Goal: Information Seeking & Learning: Learn about a topic

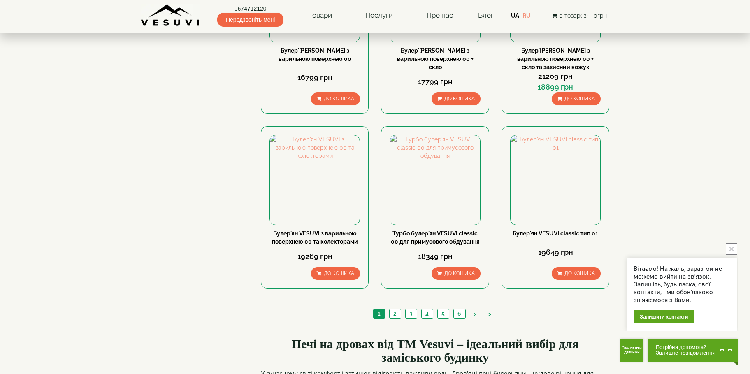
scroll to position [946, 0]
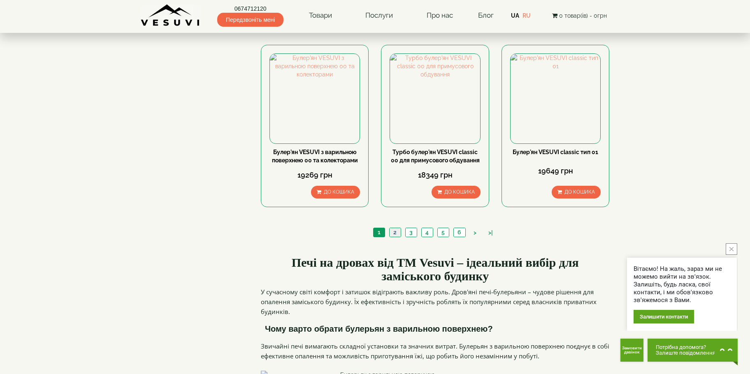
click at [394, 228] on link "2" at bounding box center [395, 232] width 12 height 9
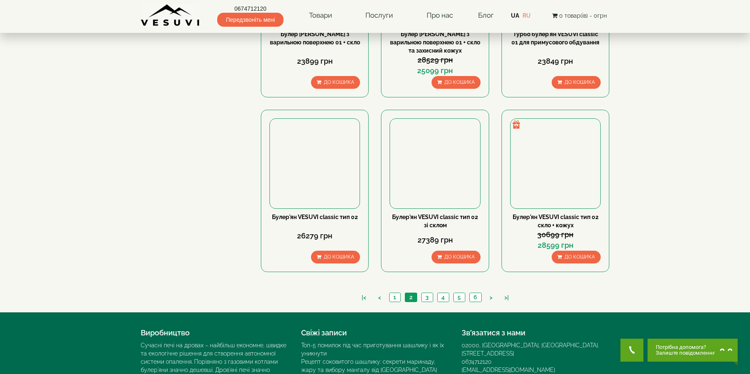
scroll to position [889, 0]
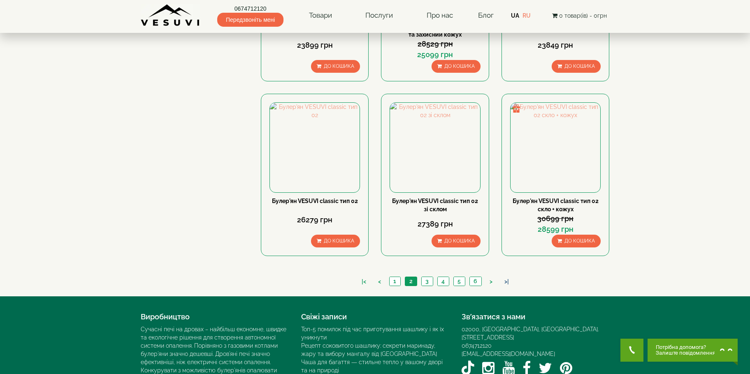
click at [504, 278] on link ">|" at bounding box center [506, 282] width 13 height 9
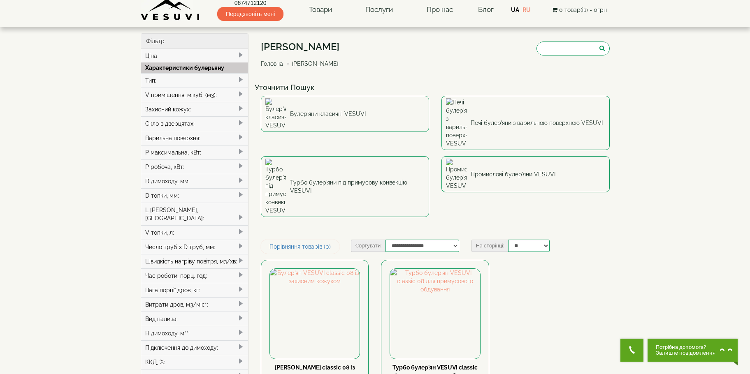
scroll to position [201, 0]
